Goal: Use online tool/utility: Use online tool/utility

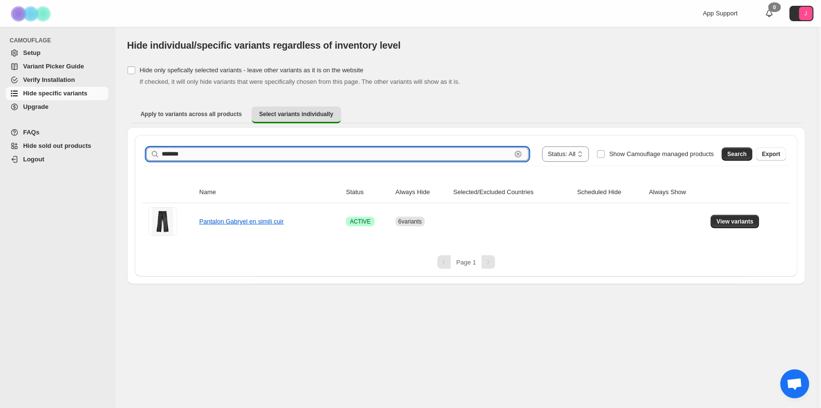
click at [437, 155] on input "*******" at bounding box center [337, 153] width 350 height 13
click at [743, 150] on span "Search" at bounding box center [736, 154] width 19 height 8
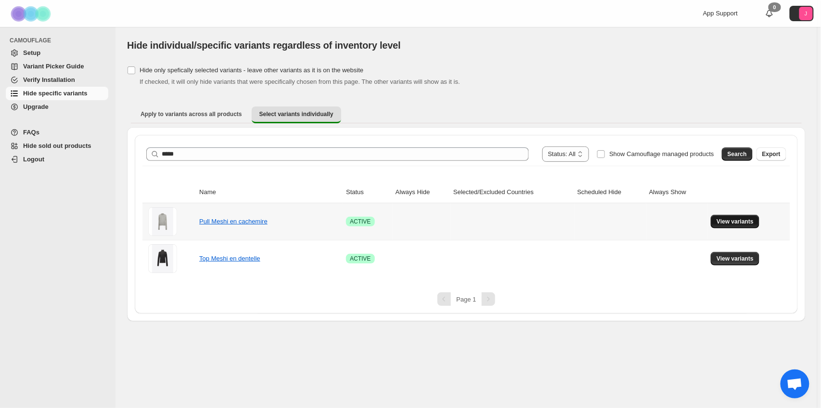
click at [740, 217] on span "View variants" at bounding box center [734, 221] width 37 height 8
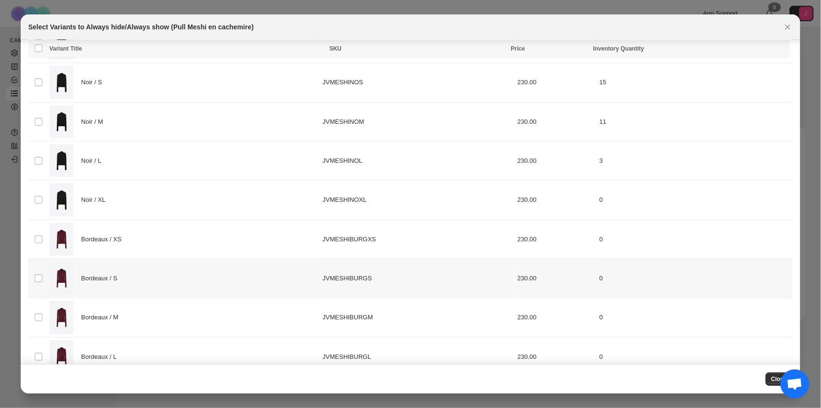
scroll to position [314, 0]
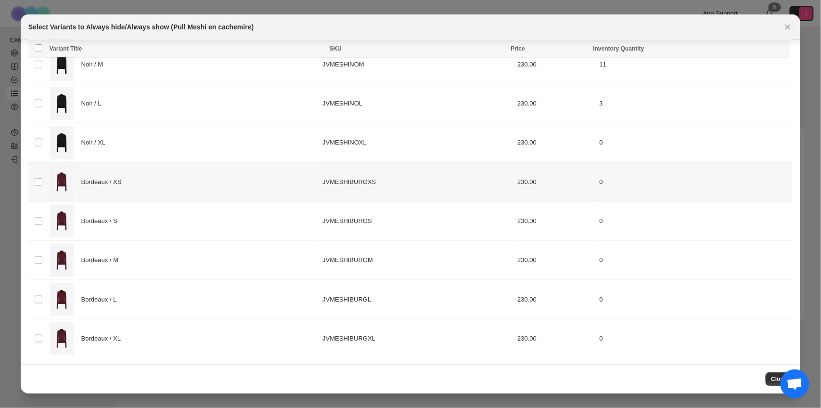
click at [172, 180] on div "Bordeaux / XS" at bounding box center [184, 182] width 268 height 33
click at [181, 220] on div "Bordeaux / S" at bounding box center [184, 220] width 268 height 33
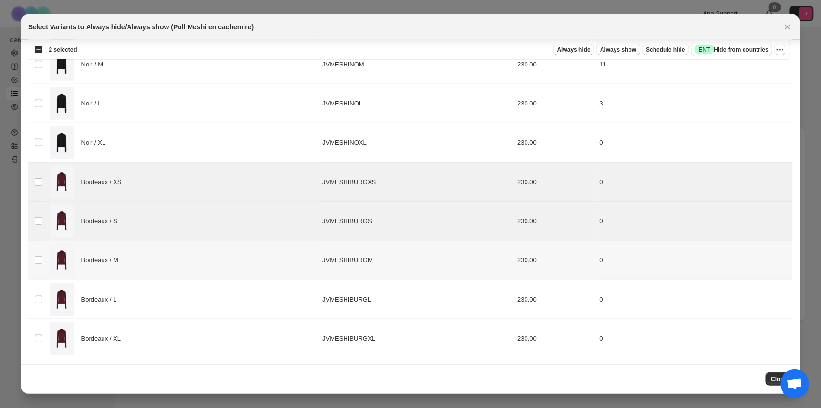
click at [182, 257] on div "Bordeaux / M" at bounding box center [184, 259] width 268 height 33
click at [191, 291] on div "Bordeaux / L" at bounding box center [184, 299] width 268 height 33
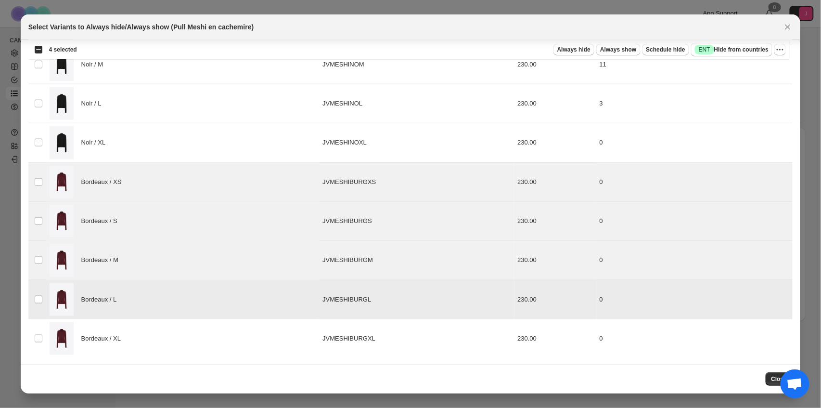
click at [198, 342] on div "Bordeaux / XL" at bounding box center [184, 338] width 268 height 33
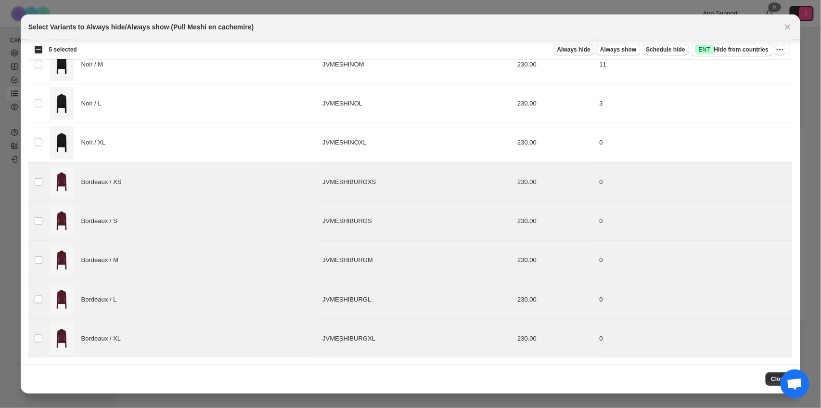
click at [579, 52] on span "Always hide" at bounding box center [573, 50] width 33 height 8
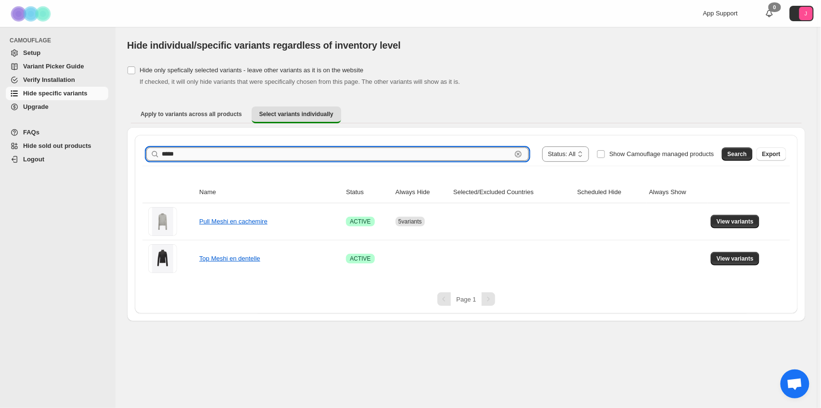
click at [511, 155] on input "*****" at bounding box center [337, 153] width 350 height 13
click at [739, 152] on span "Search" at bounding box center [736, 154] width 19 height 8
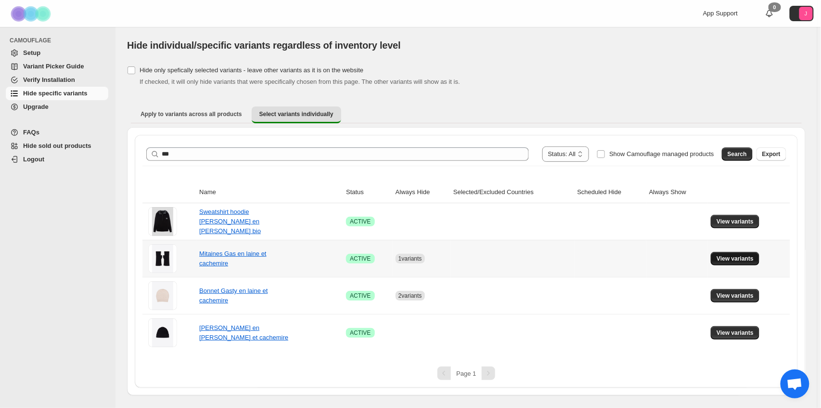
click at [739, 254] on button "View variants" at bounding box center [735, 258] width 49 height 13
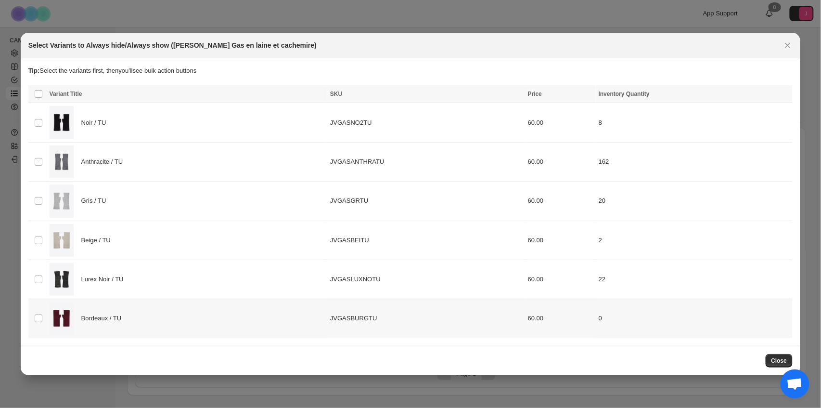
click at [342, 333] on td "JVGASBURGTU" at bounding box center [426, 318] width 198 height 39
click at [578, 98] on span "Always hide" at bounding box center [576, 95] width 33 height 8
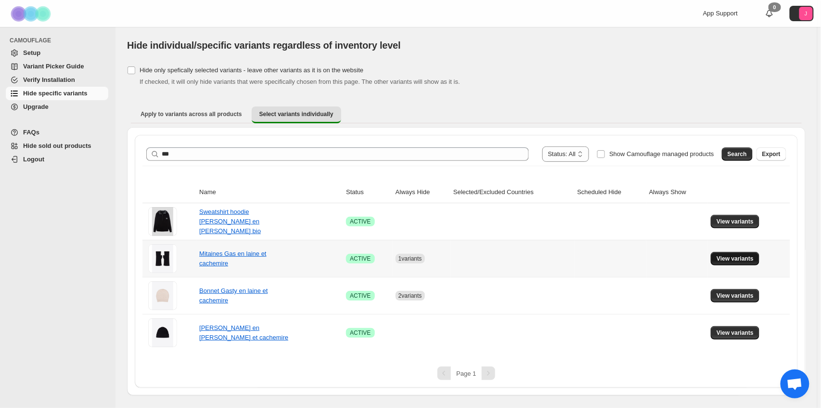
click at [744, 262] on button "View variants" at bounding box center [735, 258] width 49 height 13
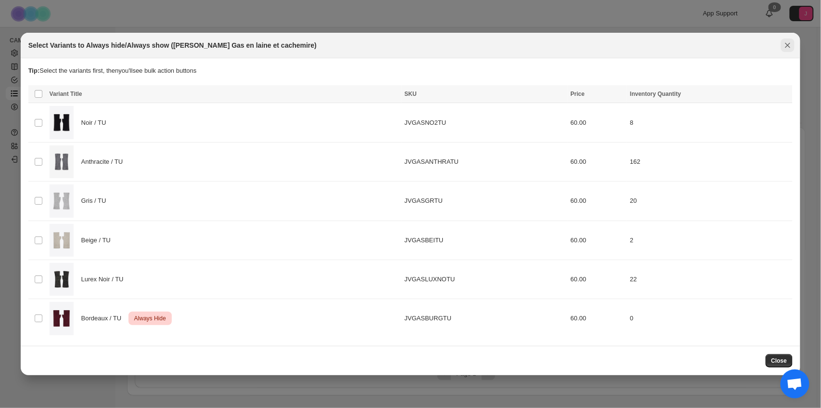
click at [786, 43] on icon "Close" at bounding box center [787, 45] width 5 height 5
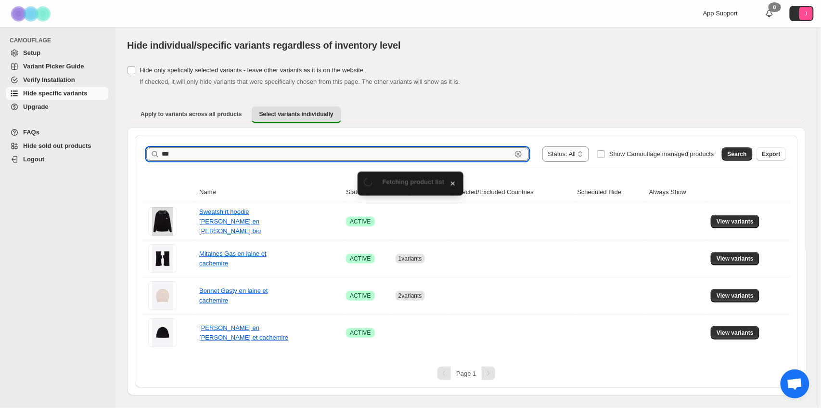
click at [330, 157] on input "***" at bounding box center [337, 153] width 350 height 13
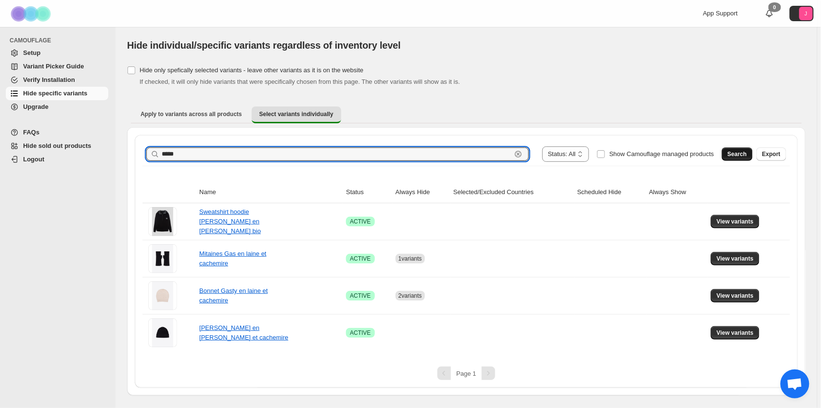
type input "*****"
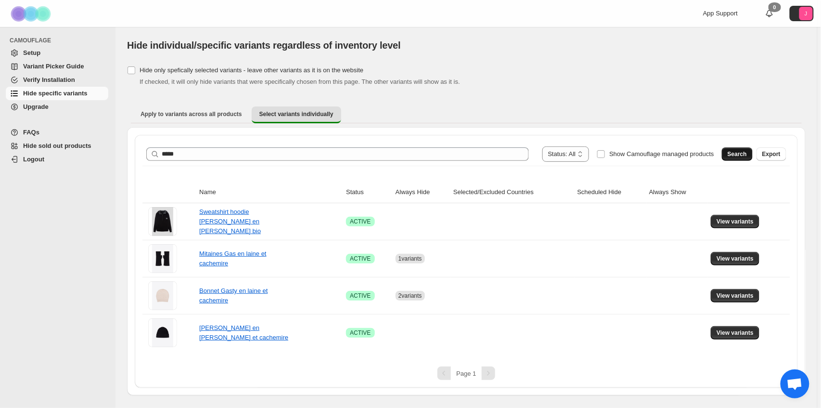
click at [735, 157] on span "Search" at bounding box center [736, 154] width 19 height 8
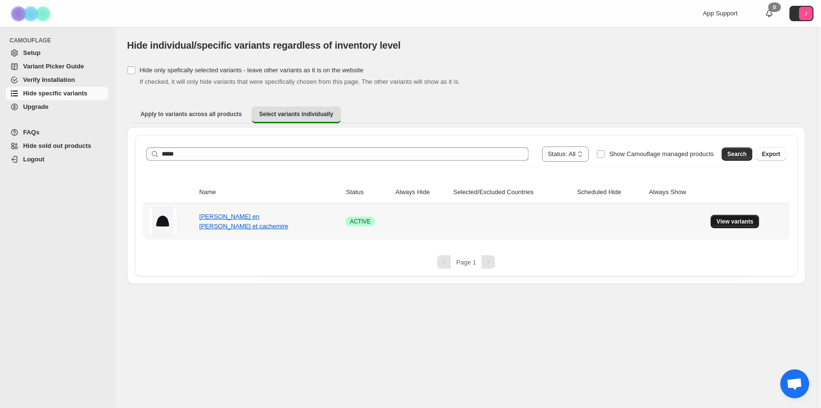
click at [729, 225] on button "View variants" at bounding box center [735, 221] width 49 height 13
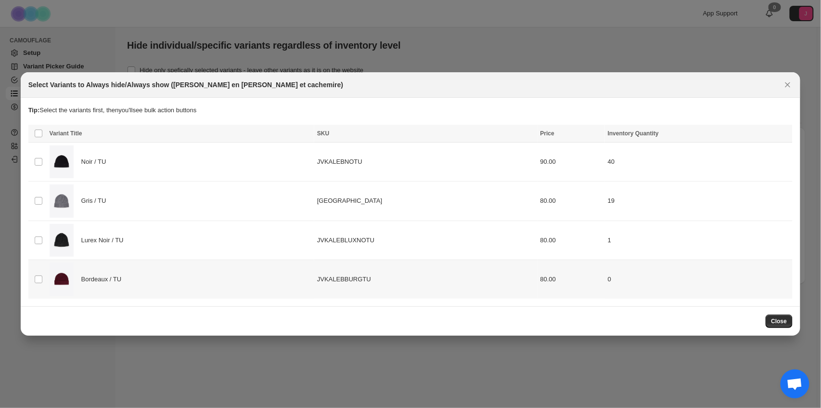
click at [247, 273] on div "Bordeaux / TU" at bounding box center [181, 279] width 262 height 33
click at [593, 134] on span "Always hide" at bounding box center [576, 134] width 33 height 8
